Goal: Task Accomplishment & Management: Manage account settings

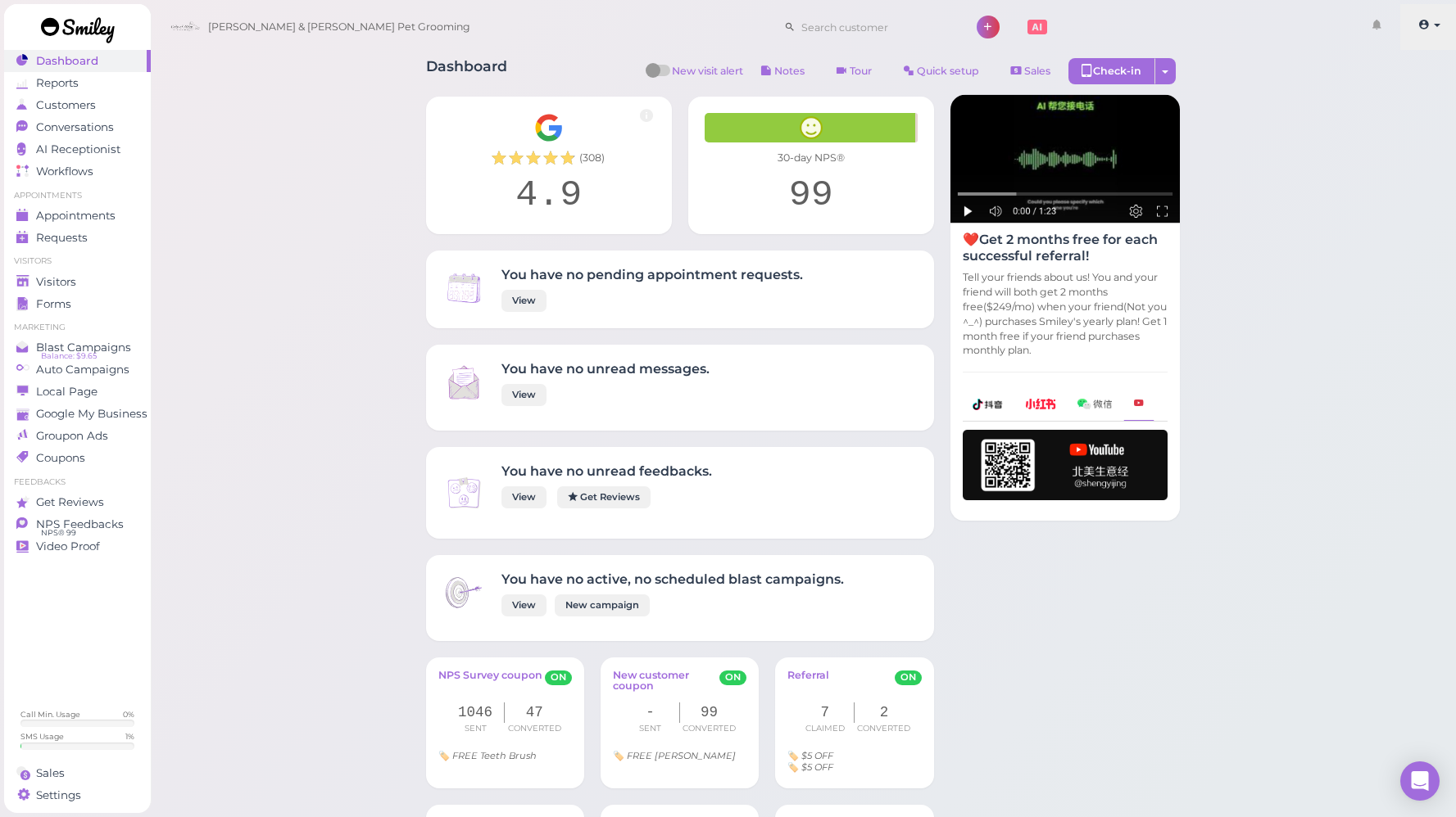
click at [1435, 35] on link at bounding box center [1430, 26] width 59 height 46
click at [1429, 30] on span at bounding box center [1425, 25] width 14 height 12
click at [1379, 131] on link "Logout" at bounding box center [1400, 124] width 114 height 20
